Goal: Check status: Check status

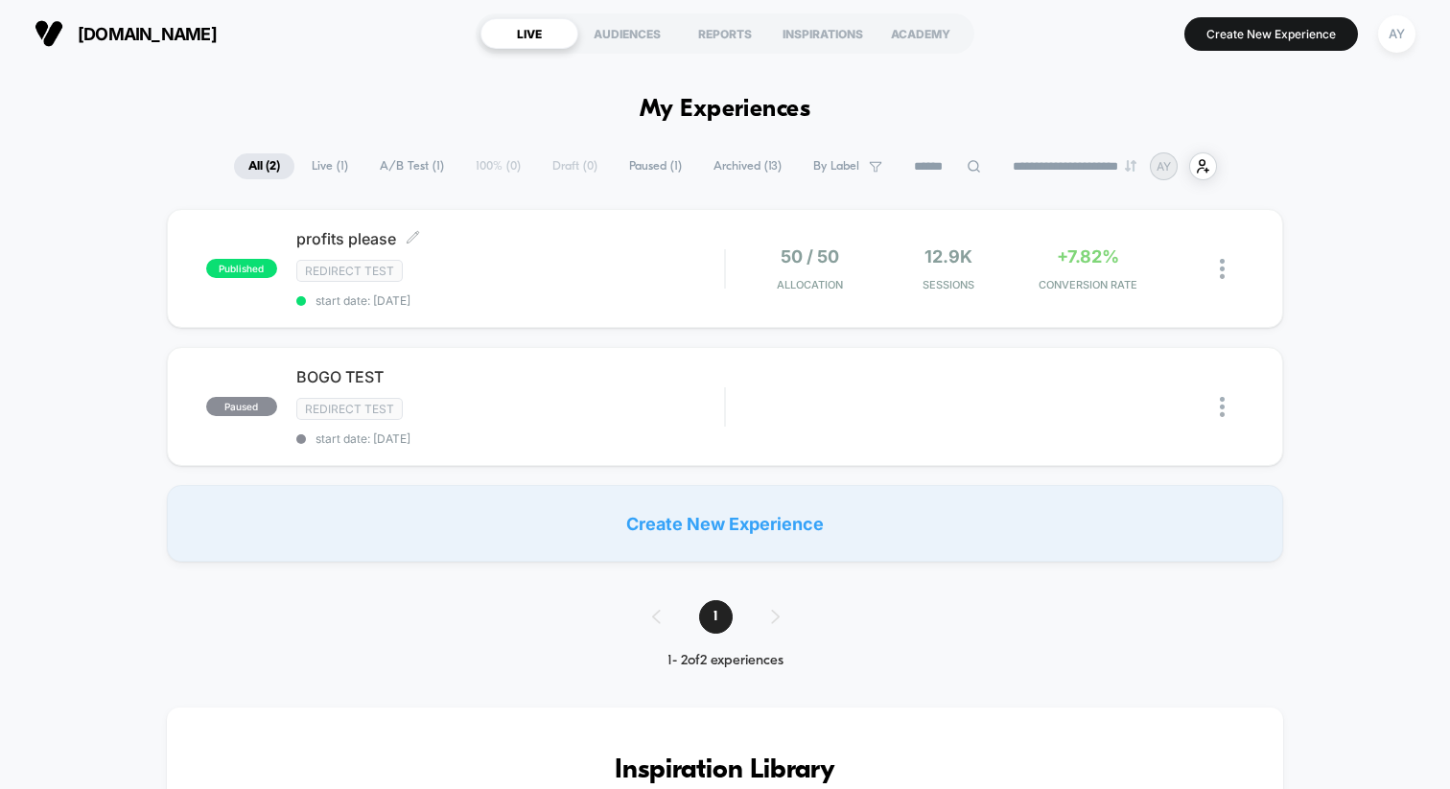
click at [669, 279] on div "Redirect Test" at bounding box center [510, 271] width 428 height 22
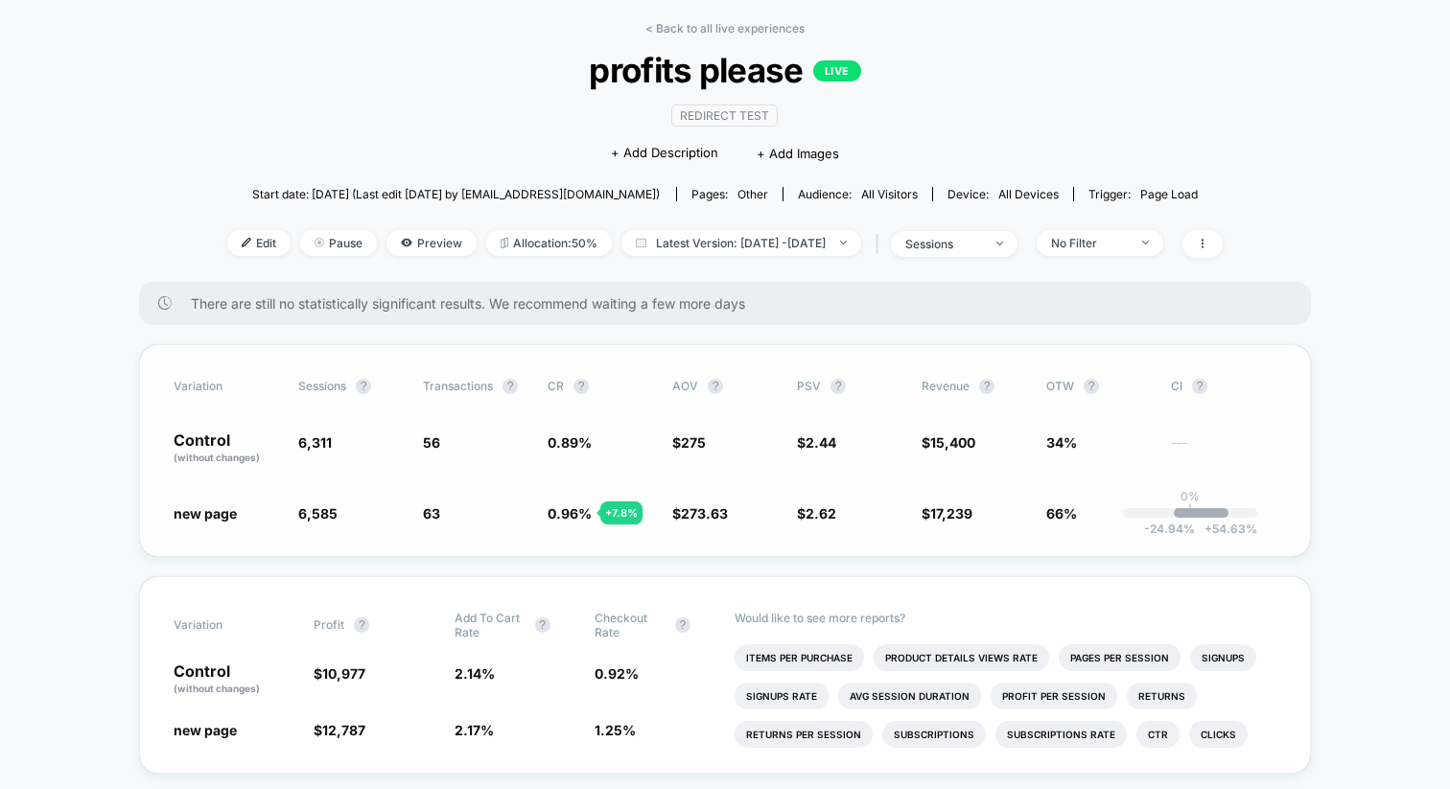
scroll to position [175, 0]
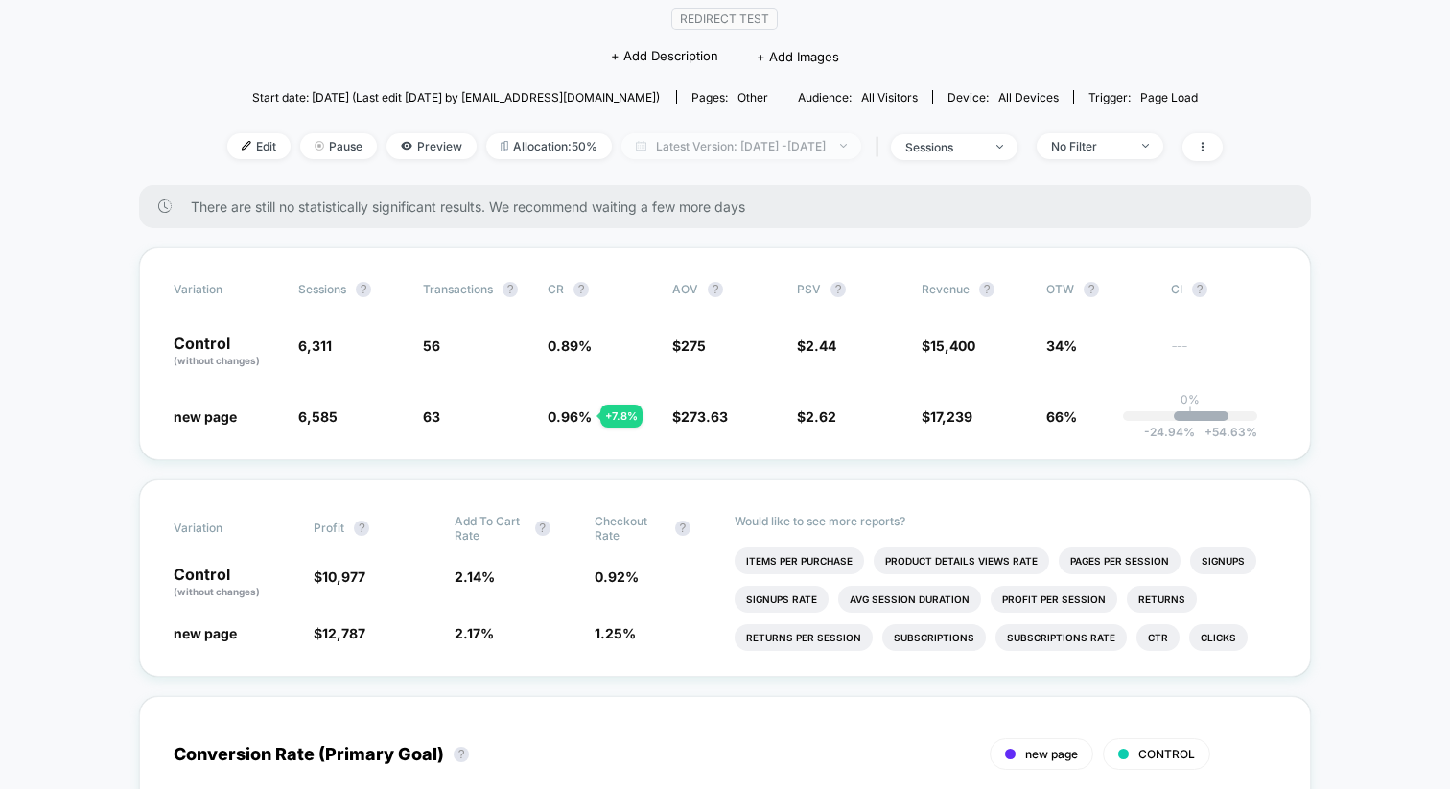
click at [745, 154] on span "Latest Version: [DATE] - [DATE]" at bounding box center [741, 146] width 240 height 26
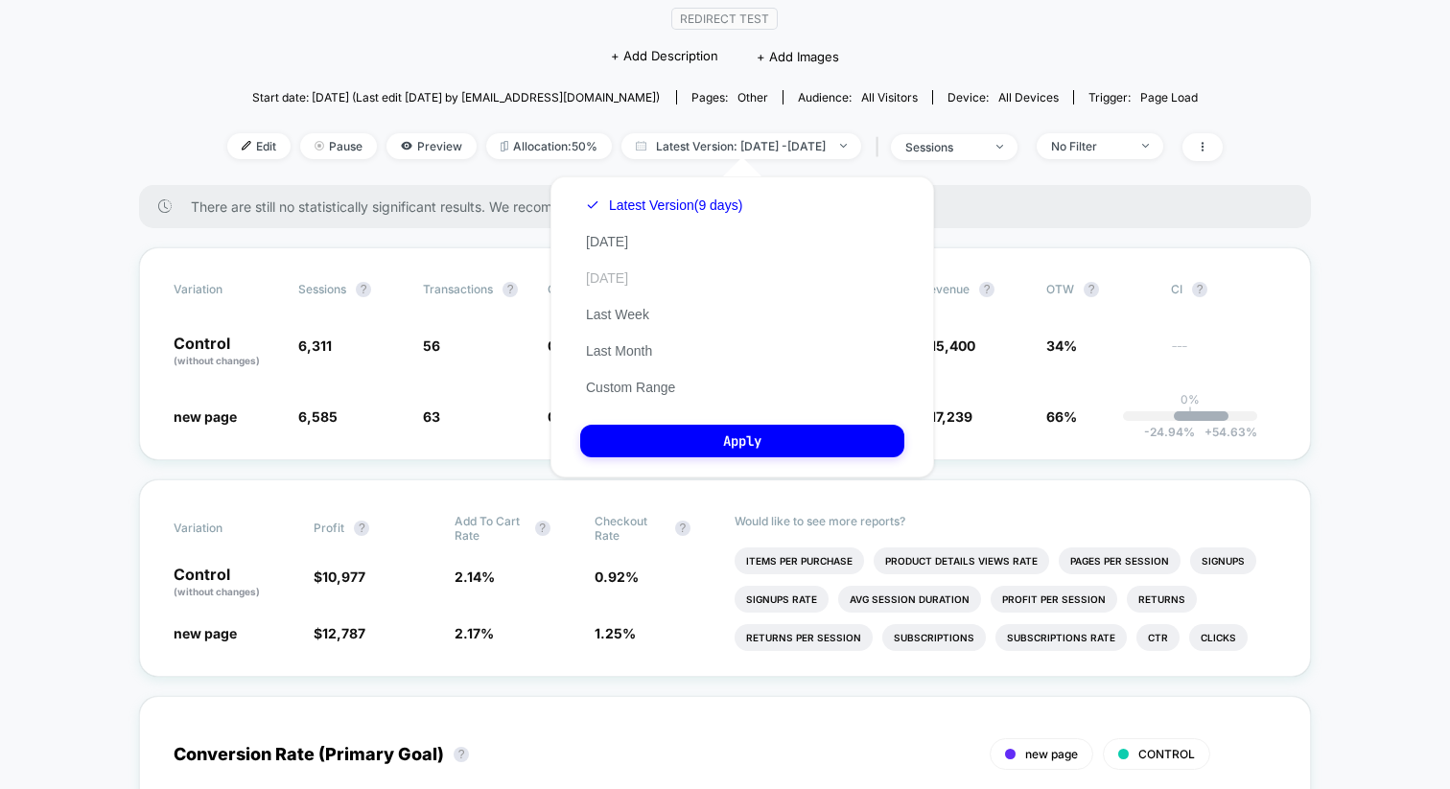
click at [618, 278] on button "[DATE]" at bounding box center [607, 277] width 54 height 17
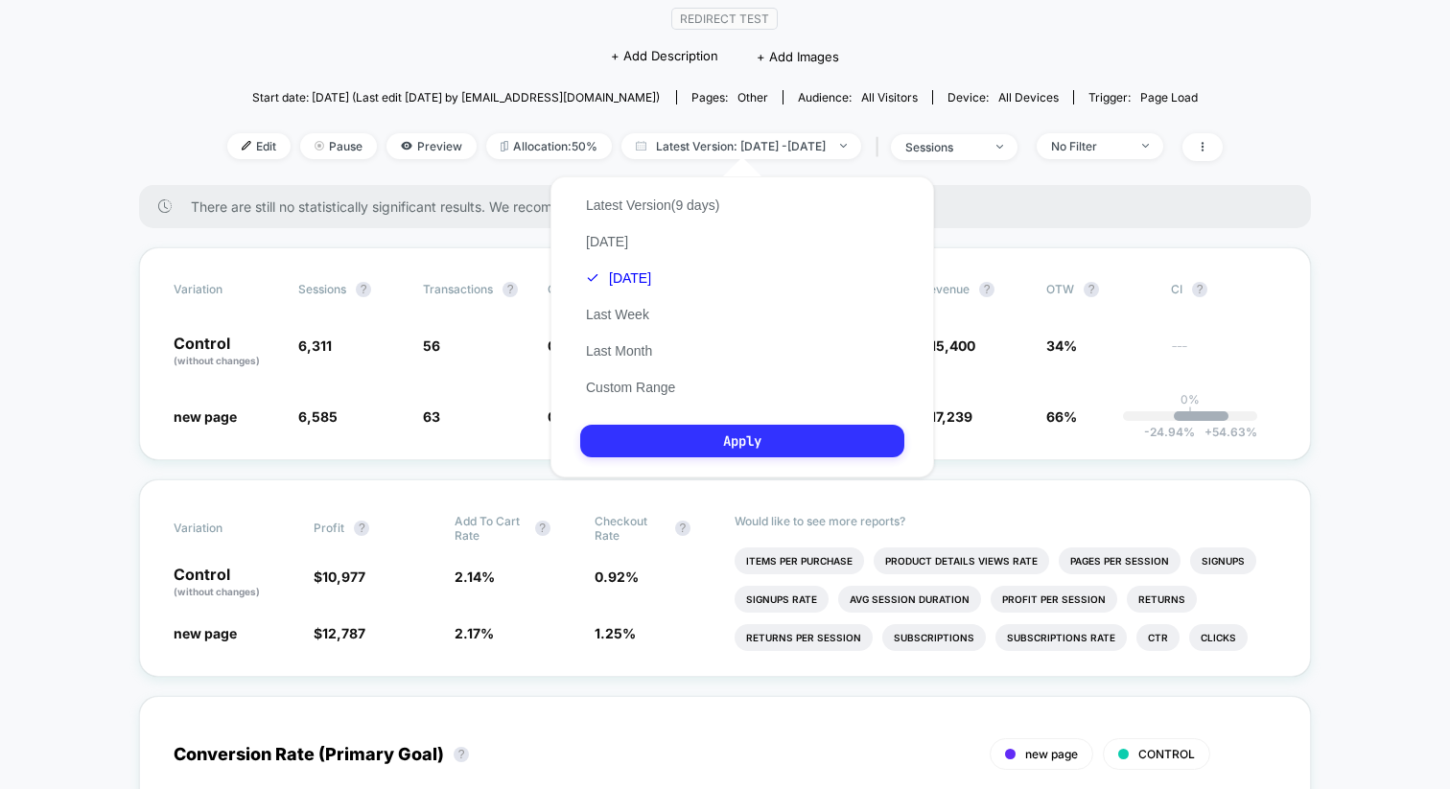
click at [677, 453] on button "Apply" at bounding box center [742, 441] width 324 height 33
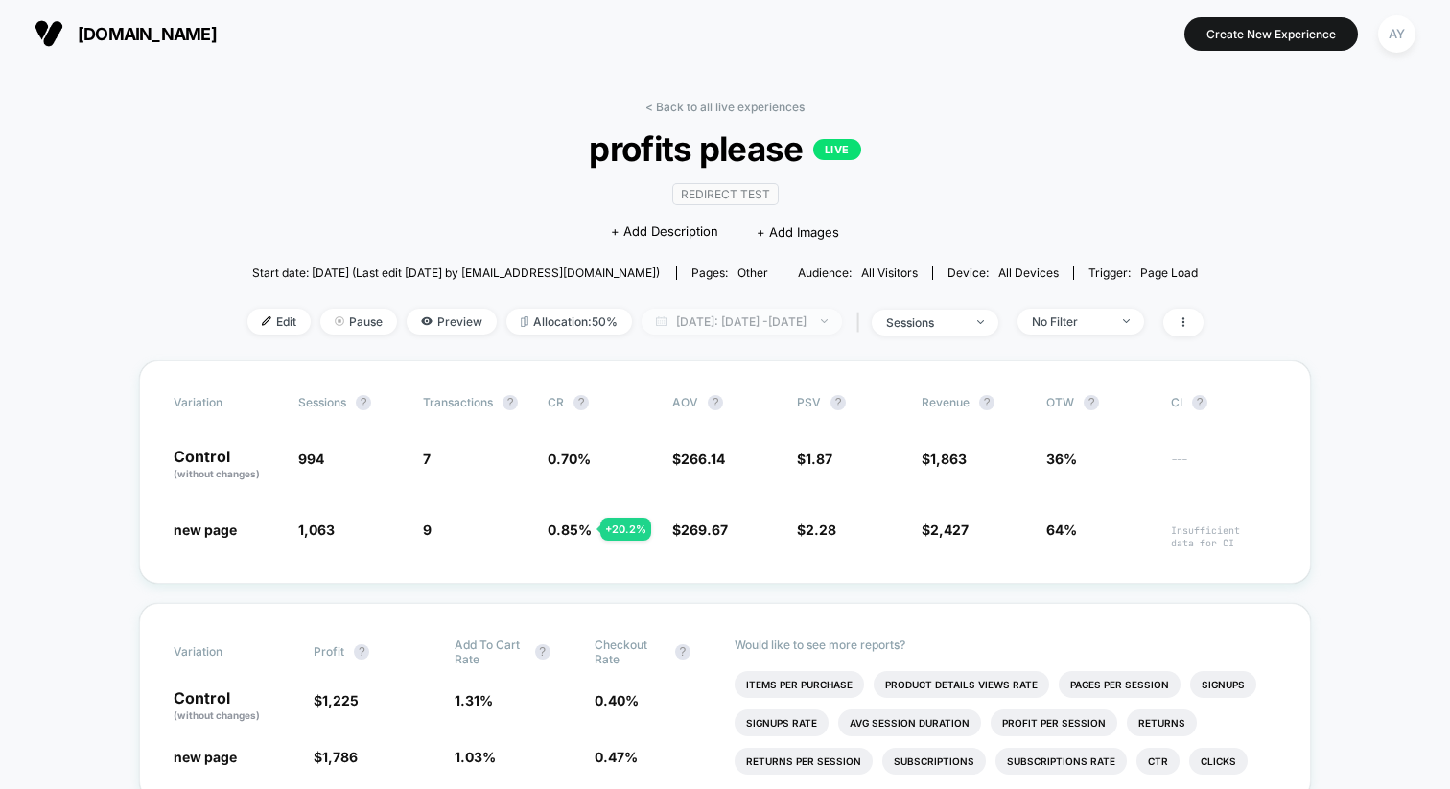
click at [674, 321] on span "[DATE]: [DATE] - [DATE]" at bounding box center [741, 322] width 200 height 26
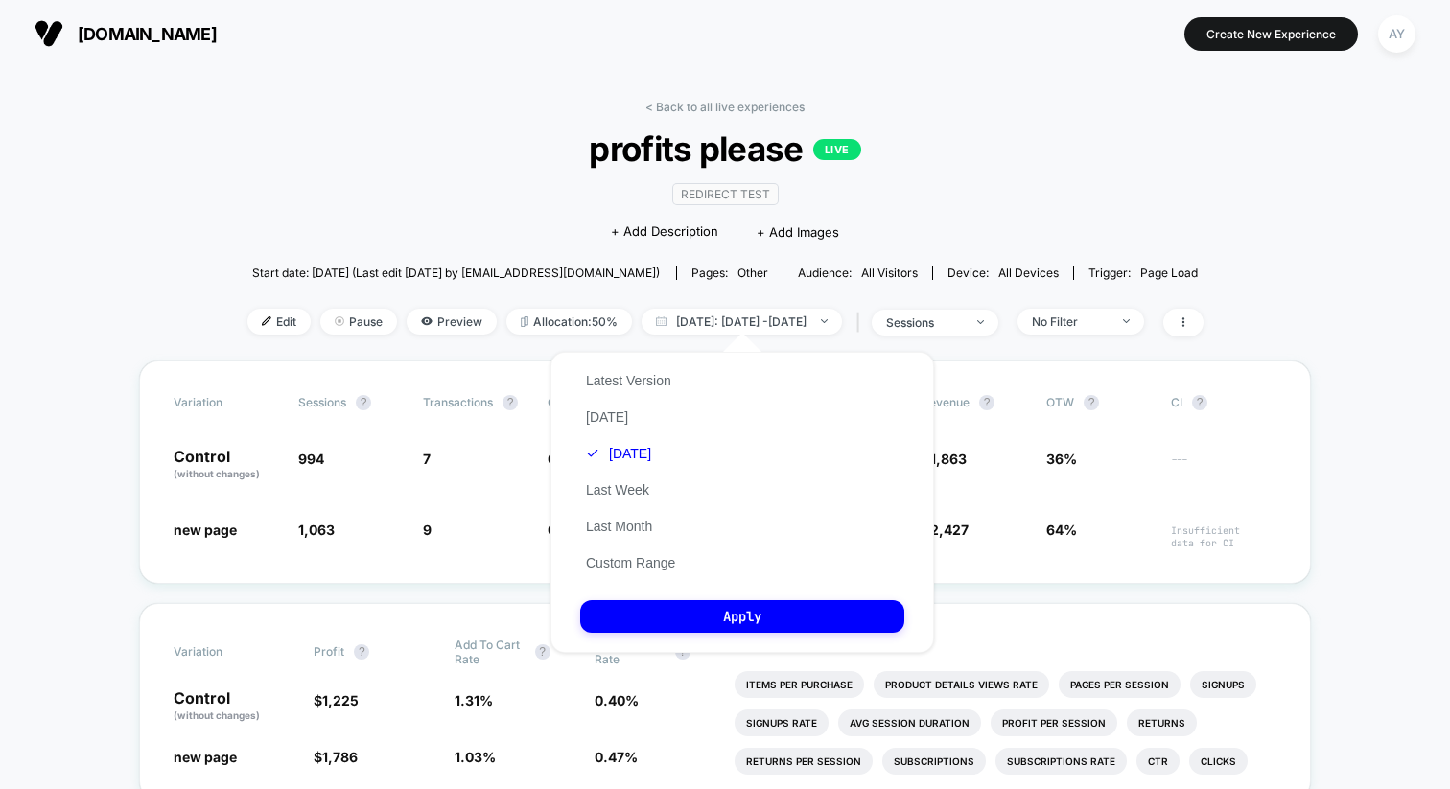
click at [653, 362] on div "Latest Version [DATE] [DATE] Last Week Last Month Custom Range" at bounding box center [630, 471] width 101 height 219
click at [653, 372] on button "Latest Version" at bounding box center [628, 380] width 97 height 17
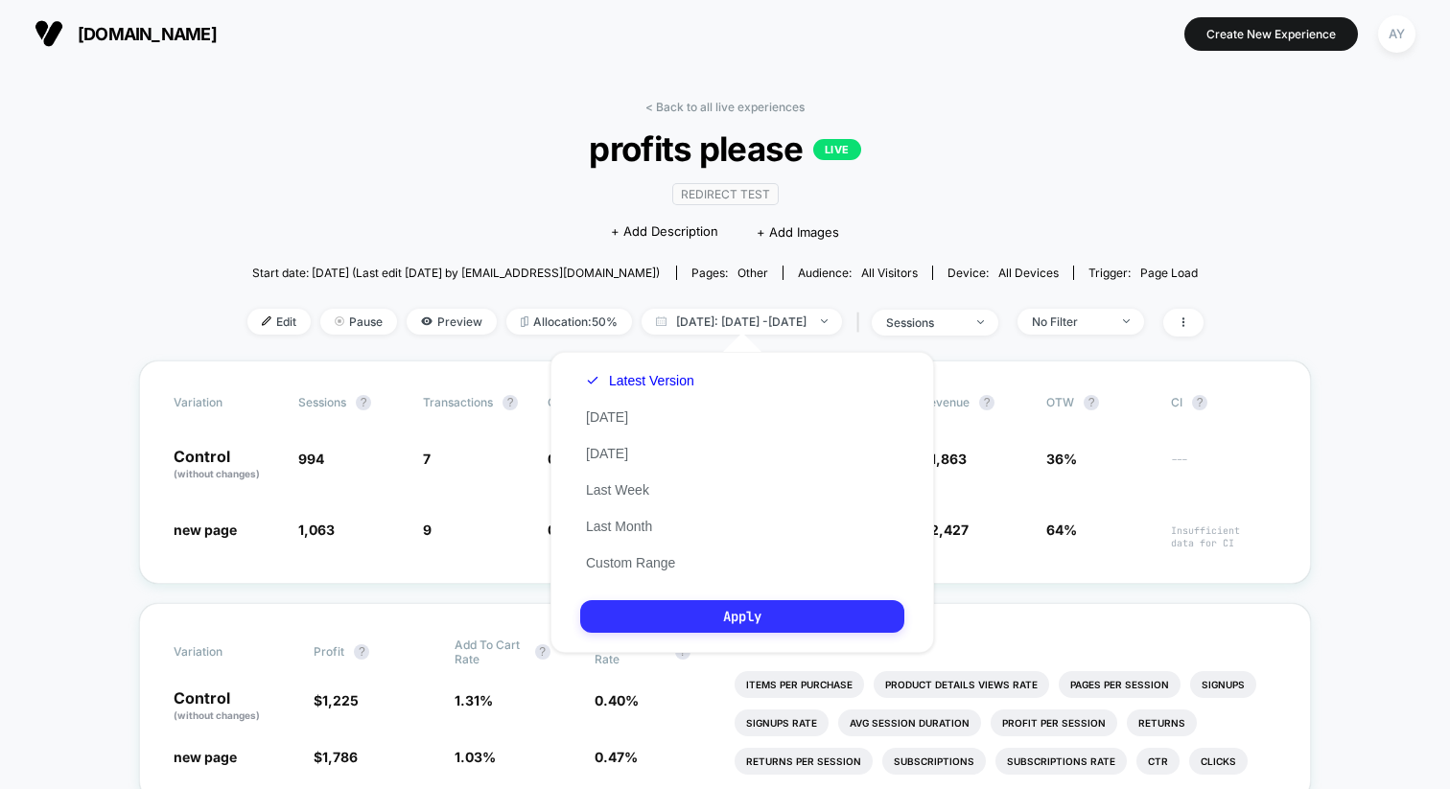
click at [704, 629] on button "Apply" at bounding box center [742, 616] width 324 height 33
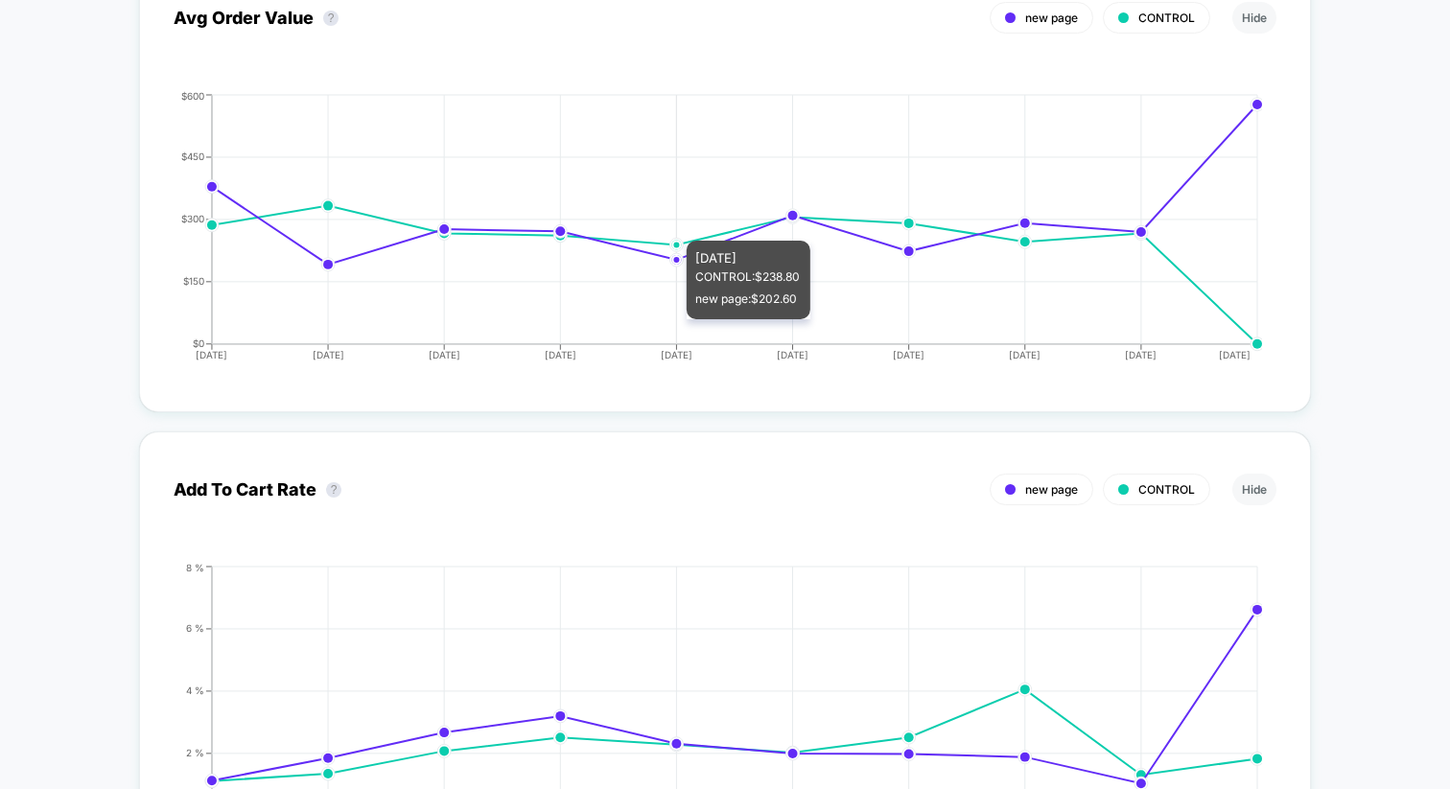
scroll to position [3239, 0]
